Goal: Information Seeking & Learning: Learn about a topic

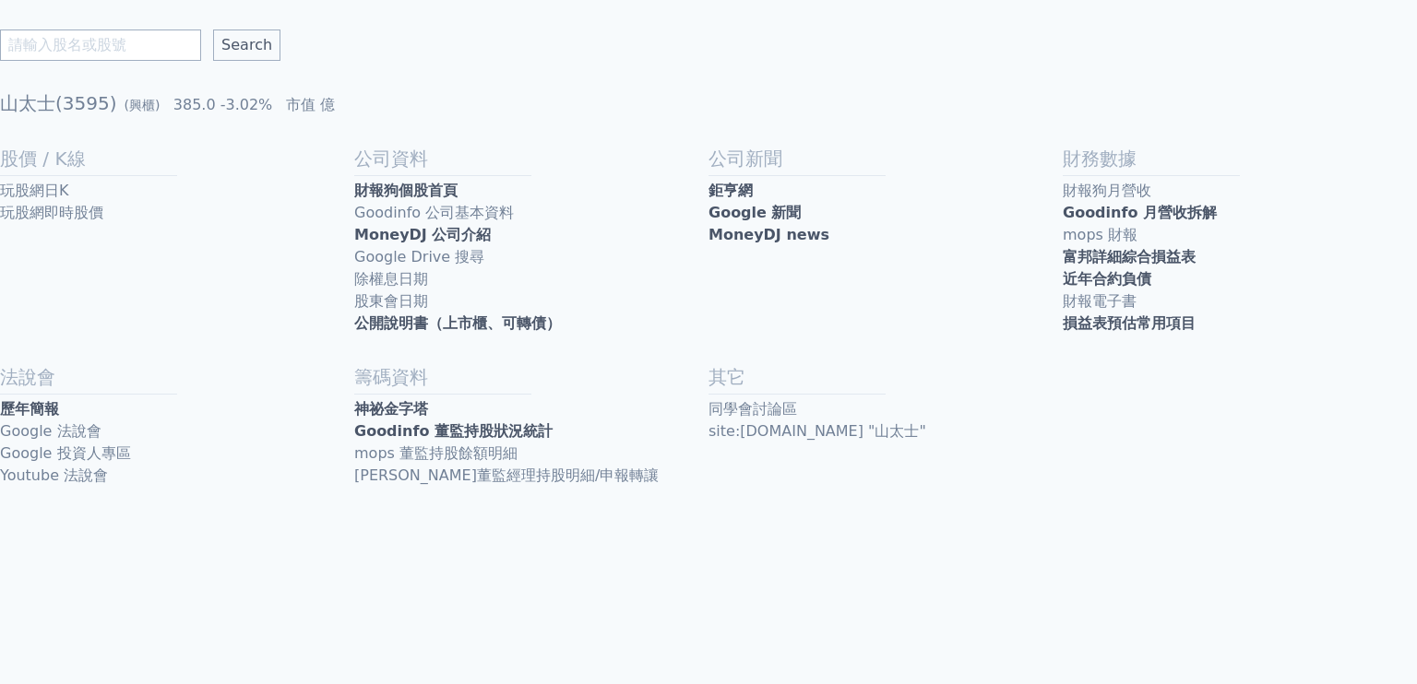
click at [144, 70] on div "Search 山太士(3595) (興櫃) 385.0 -3.02% 市值 億 股價 / K線 玩股網日K 玩股網即時股價 公司資料 財報狗個股首頁 Good…" at bounding box center [708, 258] width 1417 height 516
click at [119, 48] on input "text" at bounding box center [100, 45] width 201 height 31
type input "j"
type input "蔚華科"
click at [213, 30] on input "Search" at bounding box center [246, 45] width 67 height 31
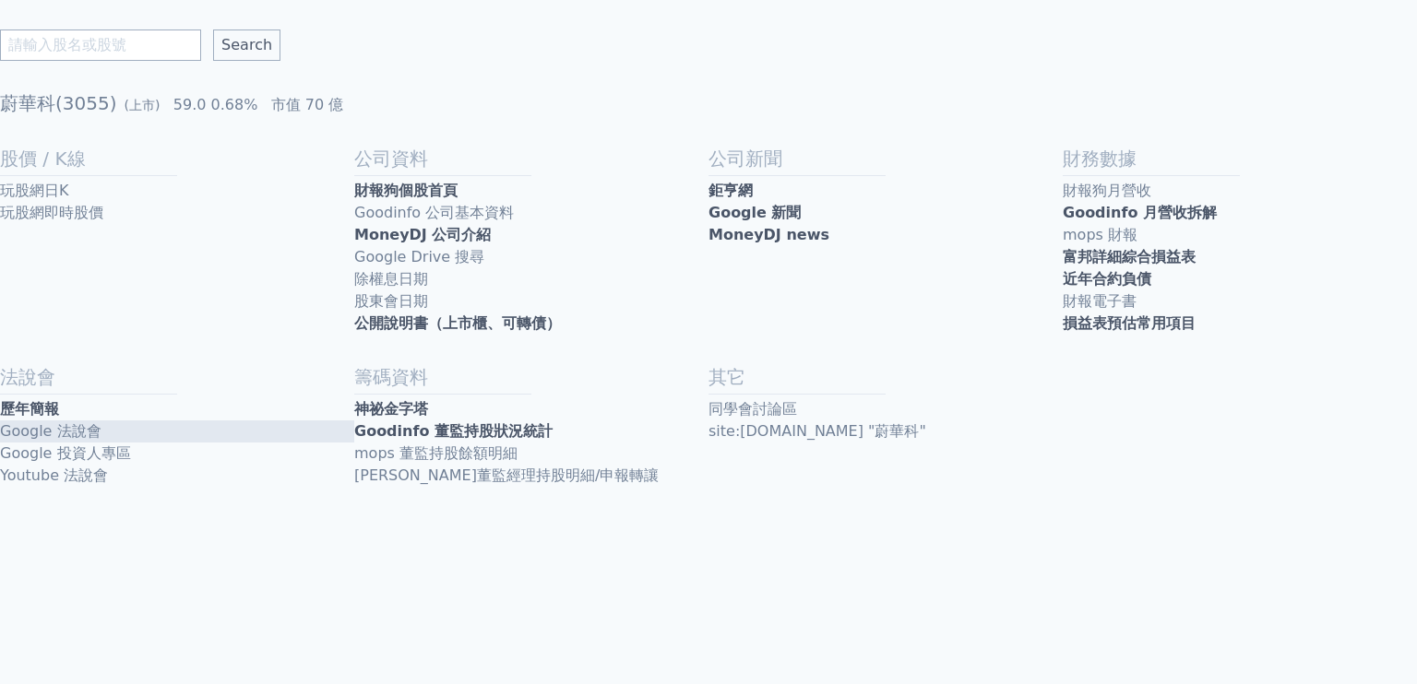
click at [38, 426] on link "Google 法說會" at bounding box center [177, 432] width 354 height 22
click at [35, 404] on link "歷年簡報" at bounding box center [177, 409] width 354 height 22
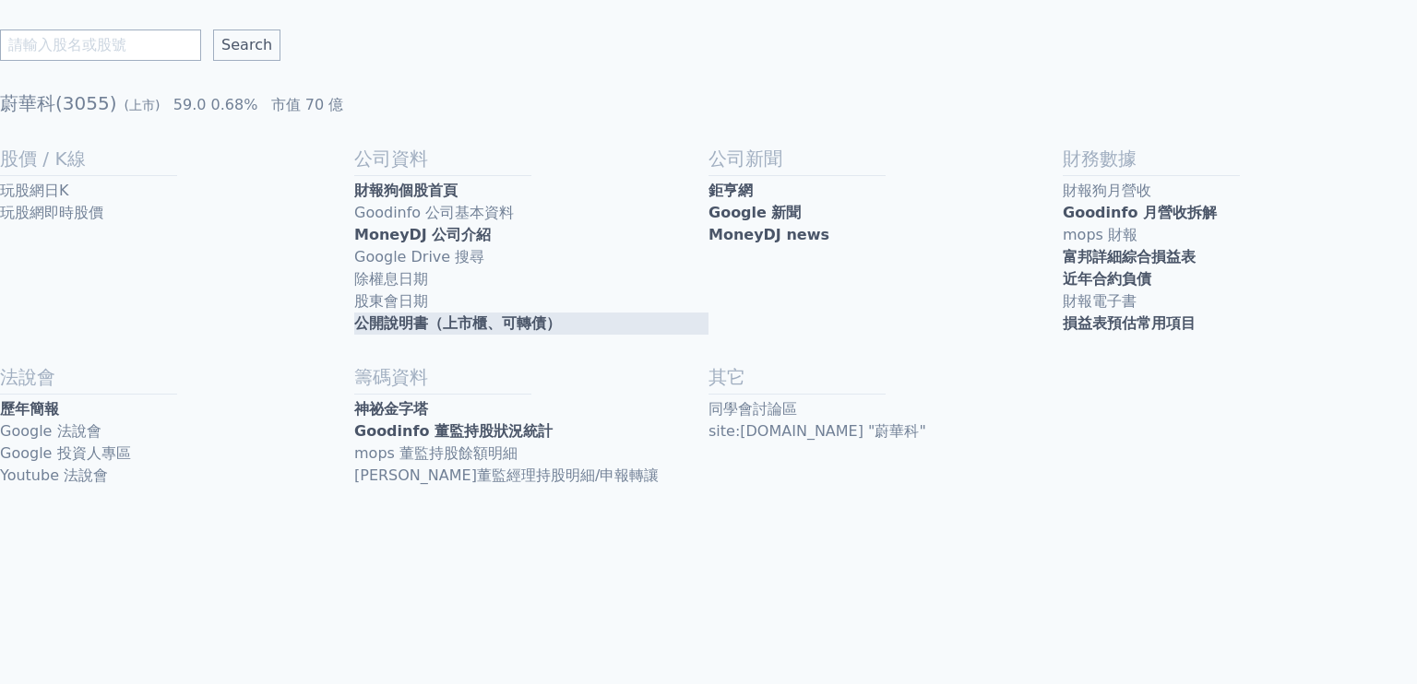
click at [384, 327] on link "公開說明書（上市櫃、可轉債）" at bounding box center [531, 324] width 354 height 22
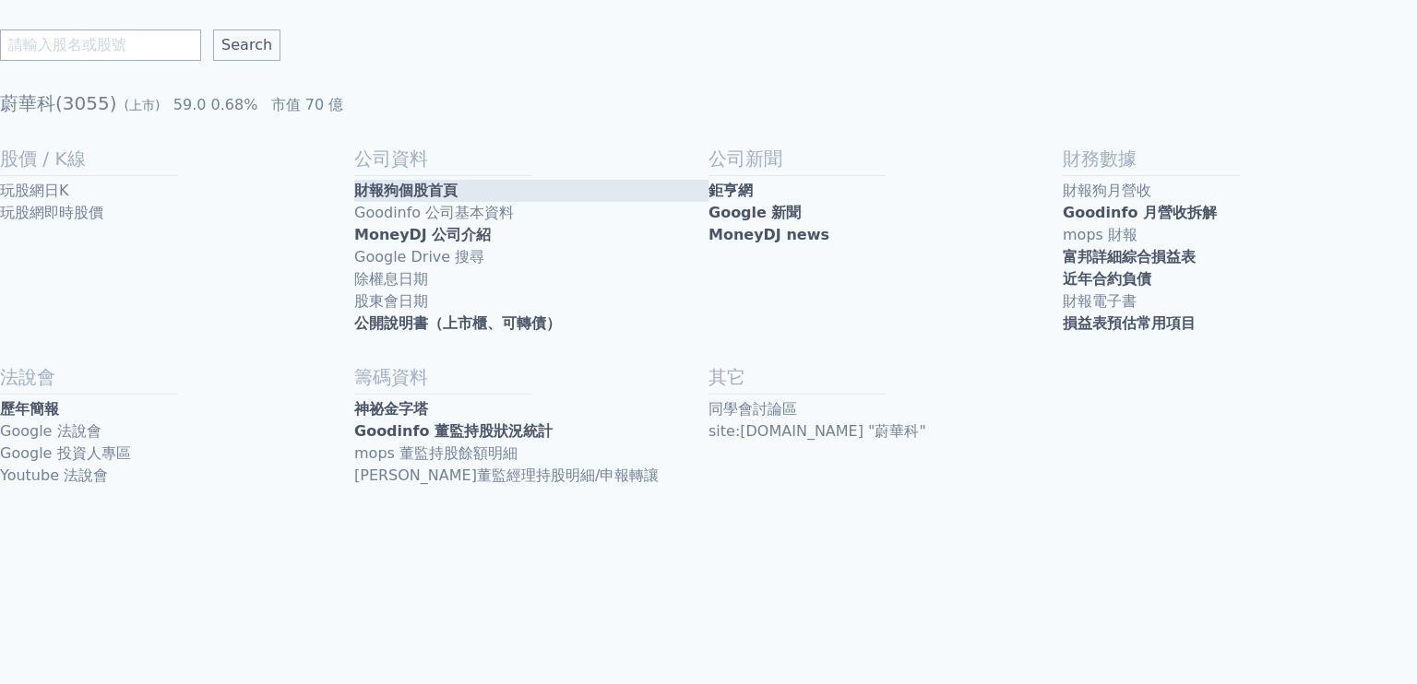
click at [457, 187] on link "財報狗個股首頁" at bounding box center [531, 191] width 354 height 22
